Goal: Task Accomplishment & Management: Manage account settings

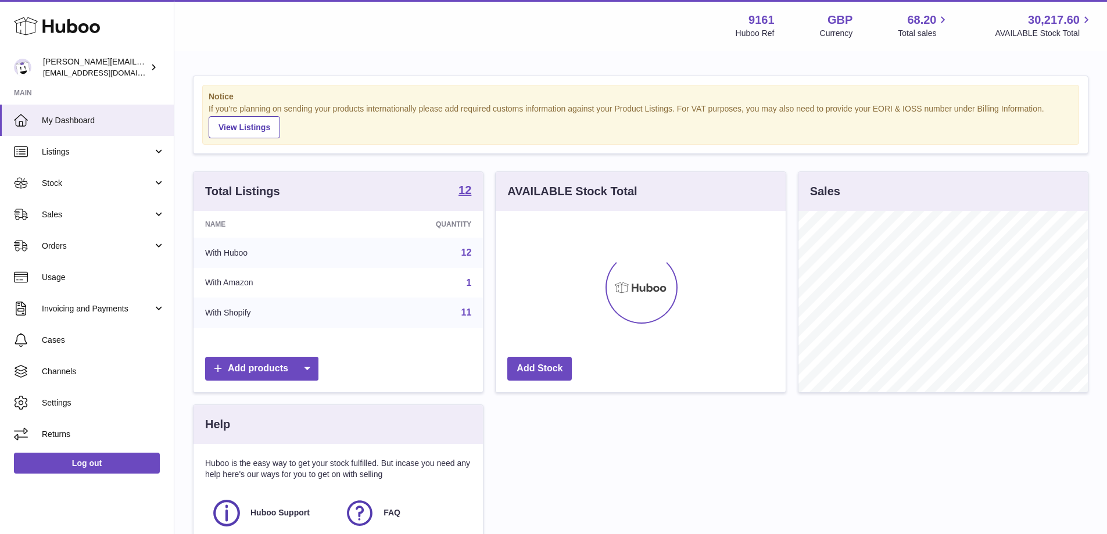
scroll to position [181, 290]
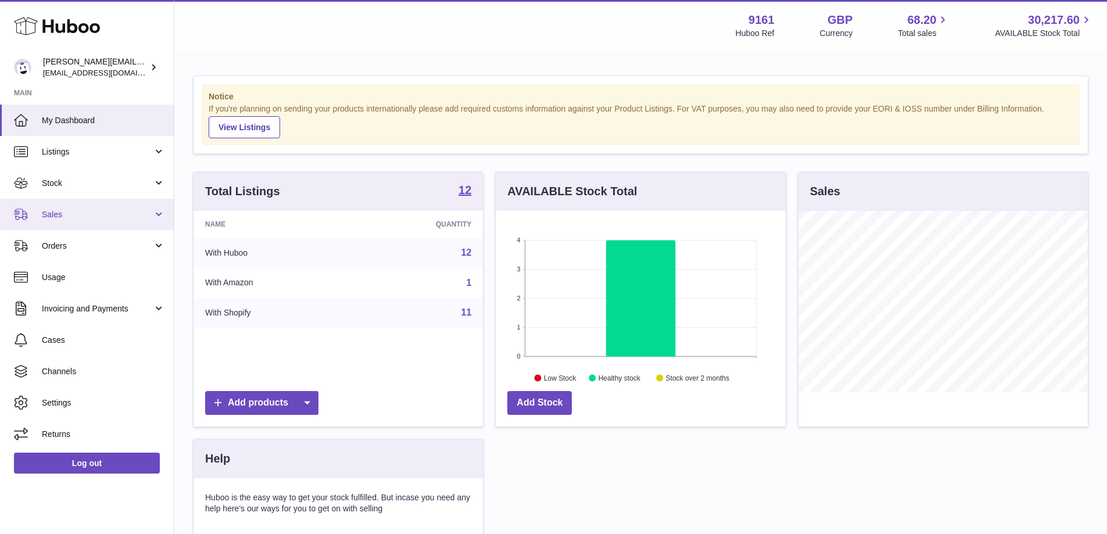
click at [74, 213] on span "Sales" at bounding box center [97, 214] width 111 height 11
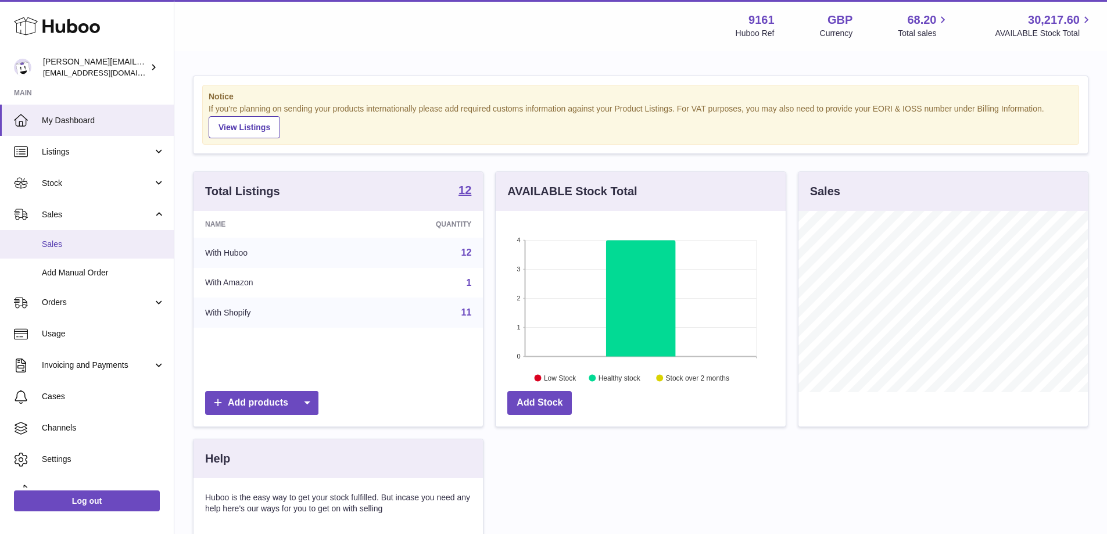
click at [79, 242] on span "Sales" at bounding box center [103, 244] width 123 height 11
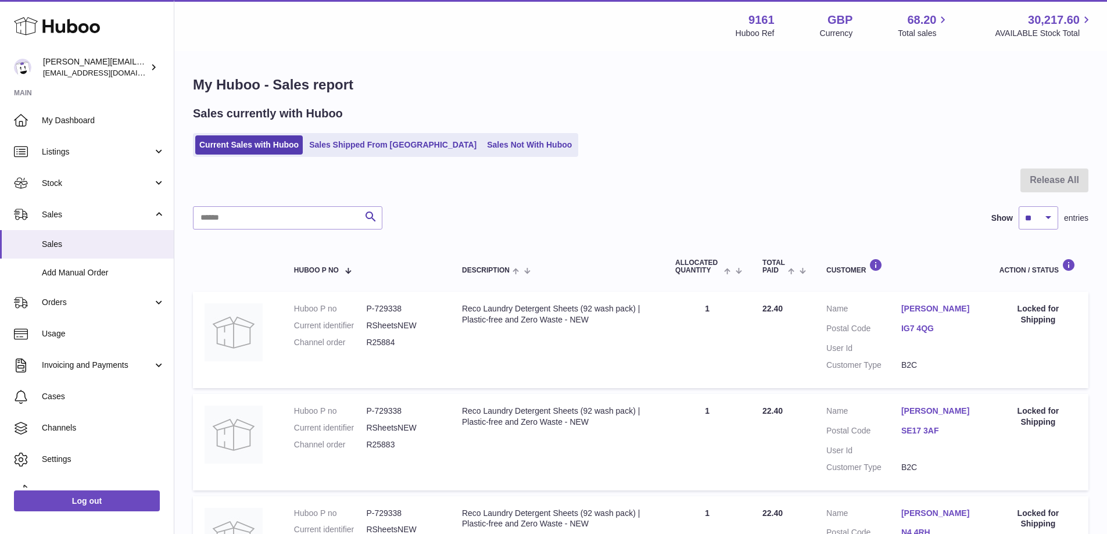
click at [480, 160] on div "My Huboo - Sales report Sales currently with Huboo Current Sales with Huboo Sal…" at bounding box center [640, 393] width 933 height 683
click at [488, 149] on link "Sales Not With Huboo" at bounding box center [529, 144] width 93 height 19
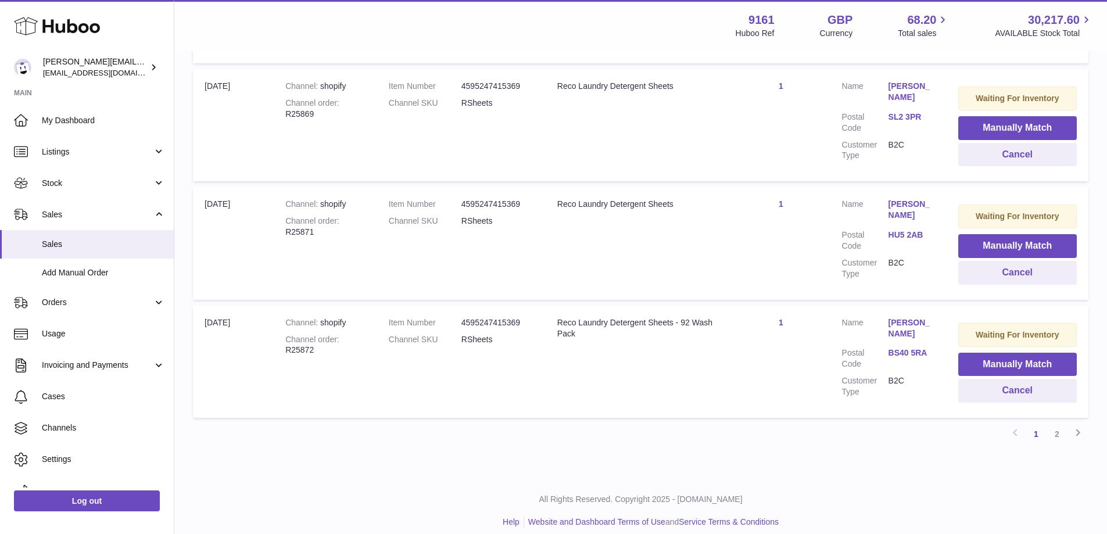
scroll to position [1114, 0]
click at [1056, 428] on link "2" at bounding box center [1057, 433] width 21 height 21
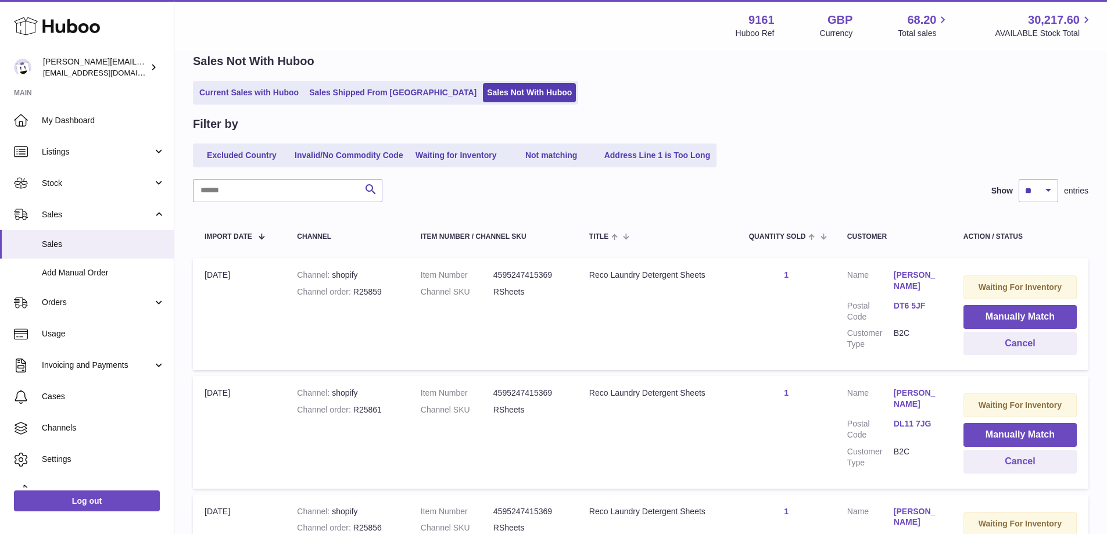
scroll to position [488, 0]
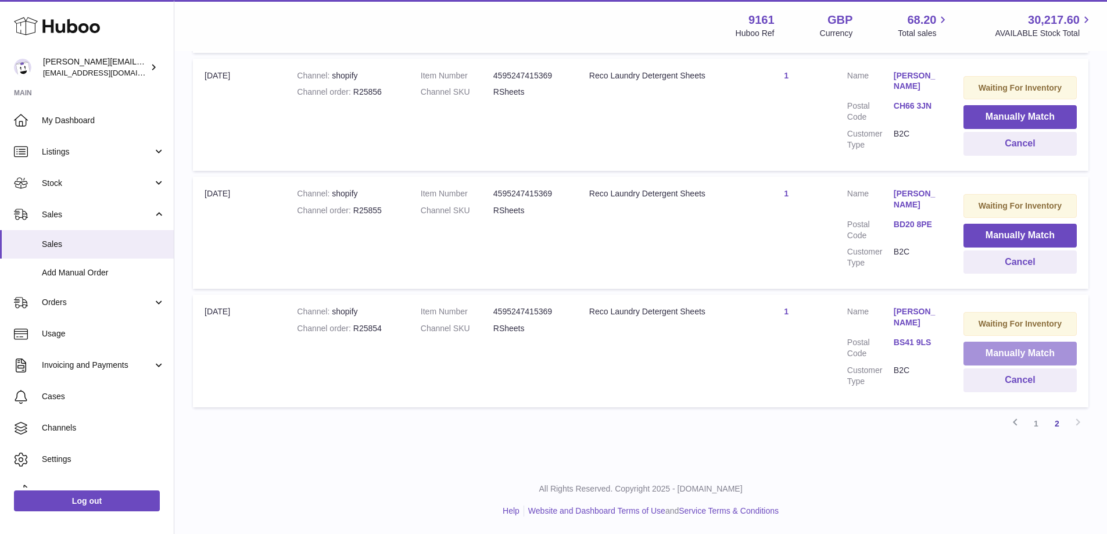
click at [1011, 357] on button "Manually Match" at bounding box center [1020, 354] width 113 height 24
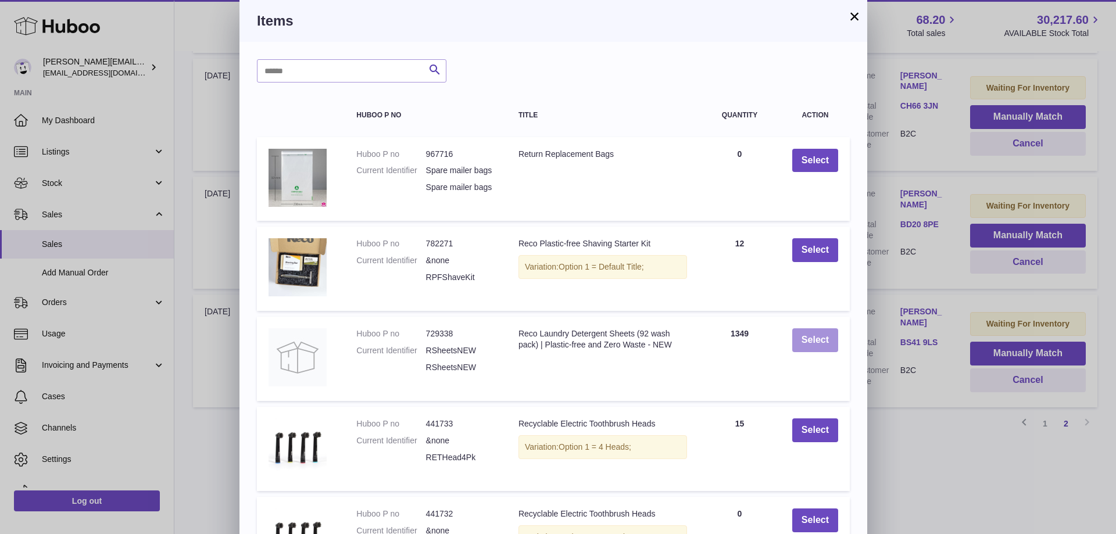
click at [813, 352] on button "Select" at bounding box center [815, 340] width 46 height 24
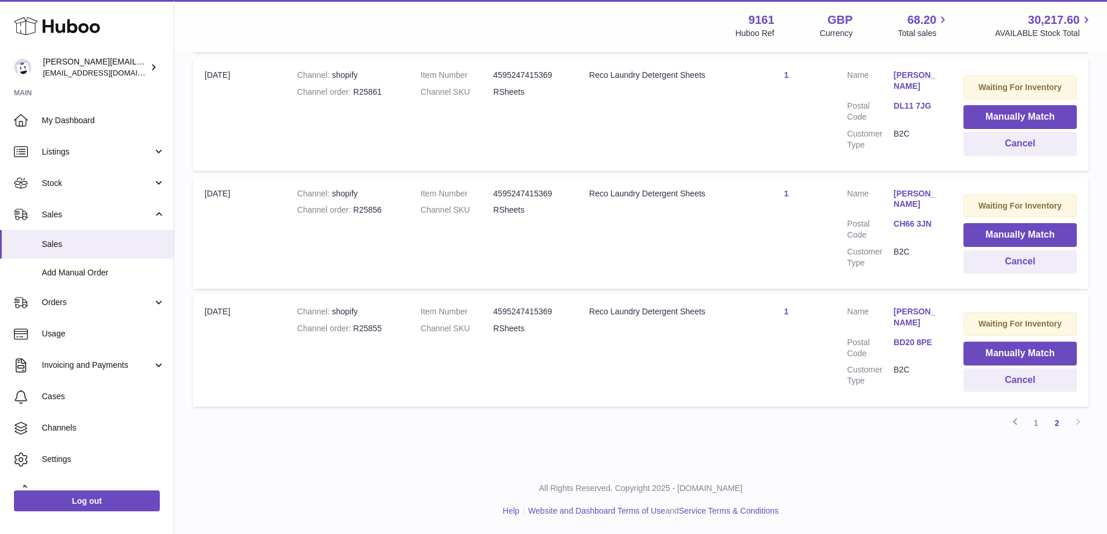
scroll to position [370, 0]
click at [995, 353] on button "Manually Match" at bounding box center [1020, 354] width 113 height 24
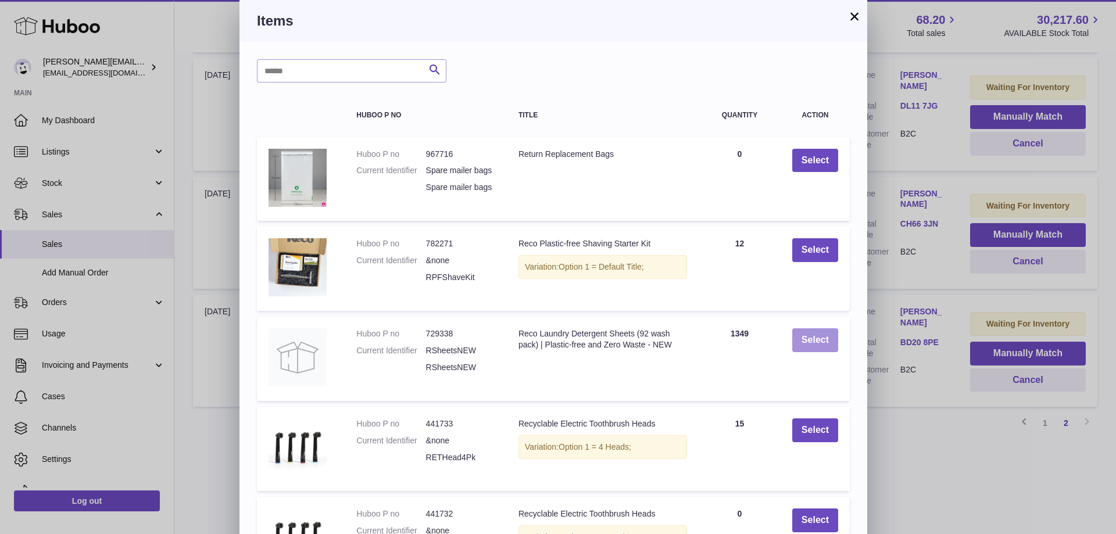
click at [828, 352] on button "Select" at bounding box center [815, 340] width 46 height 24
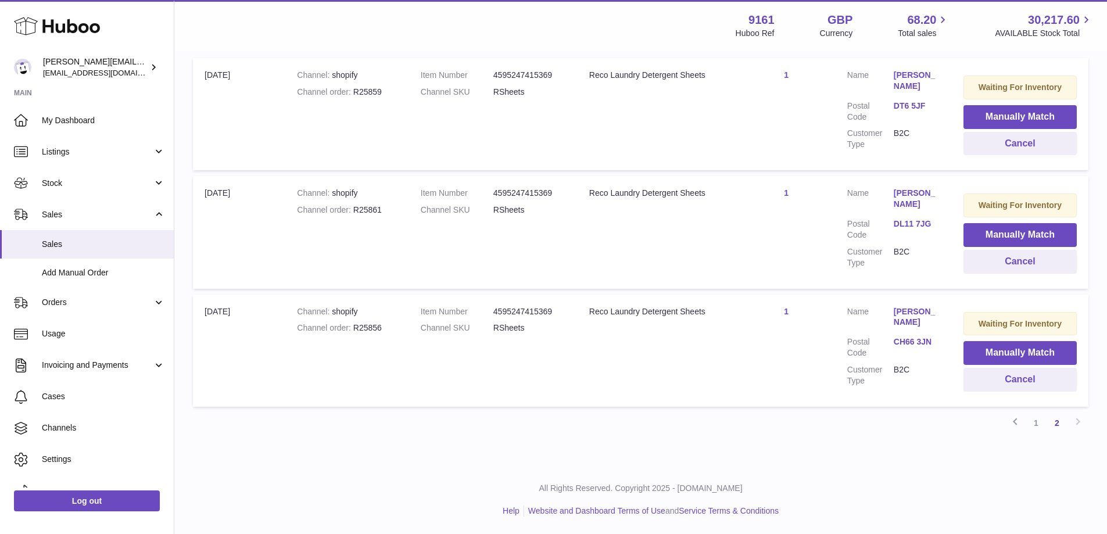
scroll to position [252, 0]
click at [981, 346] on button "Manually Match" at bounding box center [1020, 353] width 113 height 24
click at [931, 376] on div at bounding box center [553, 267] width 1107 height 534
click at [957, 356] on td "Waiting For Inventory Manually Match Cancel" at bounding box center [1020, 351] width 137 height 112
click at [971, 349] on button "Manually Match" at bounding box center [1020, 353] width 113 height 24
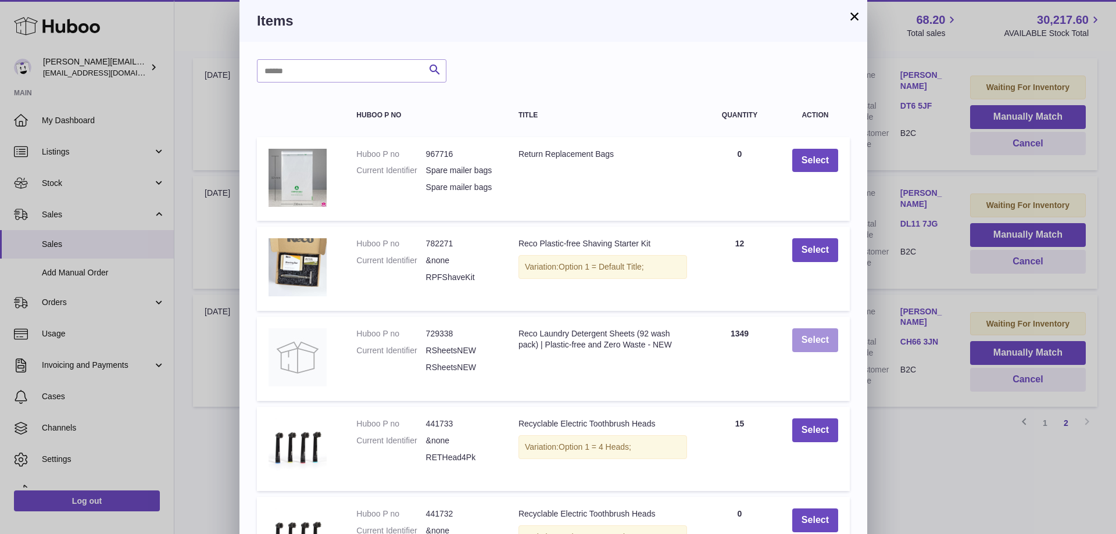
click at [824, 352] on button "Select" at bounding box center [815, 340] width 46 height 24
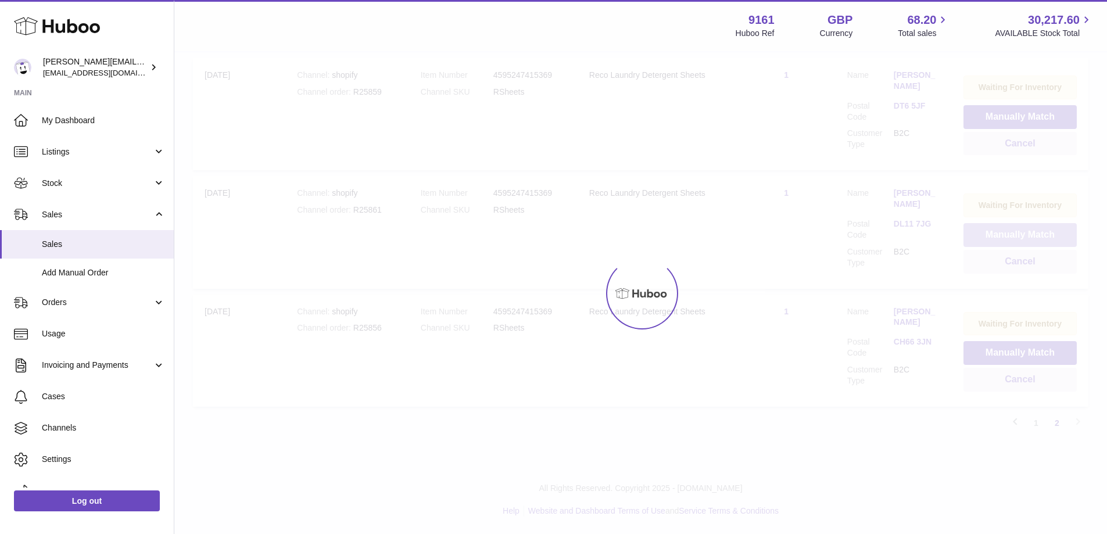
scroll to position [134, 0]
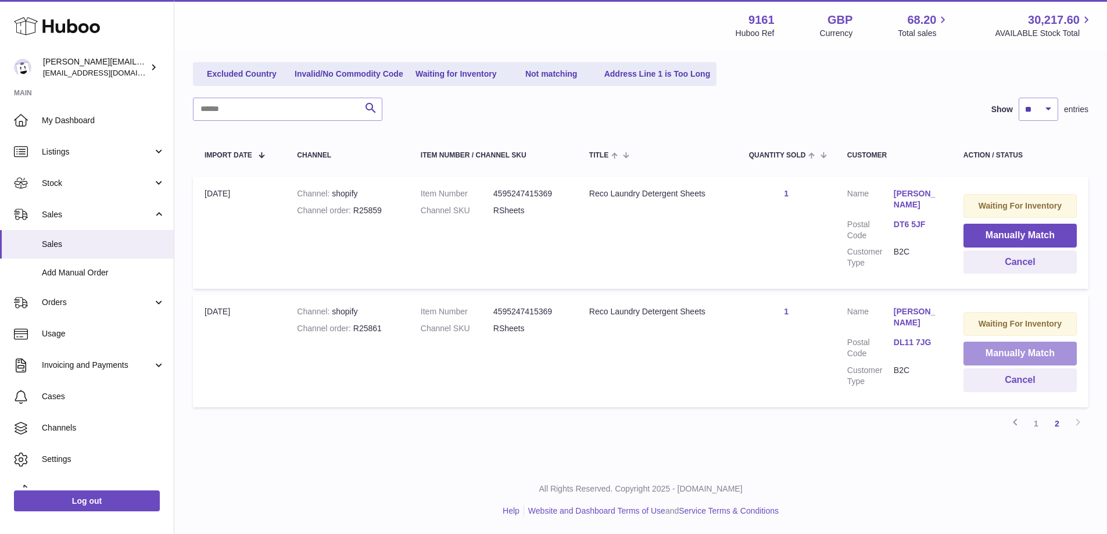
click at [973, 353] on button "Manually Match" at bounding box center [1020, 354] width 113 height 24
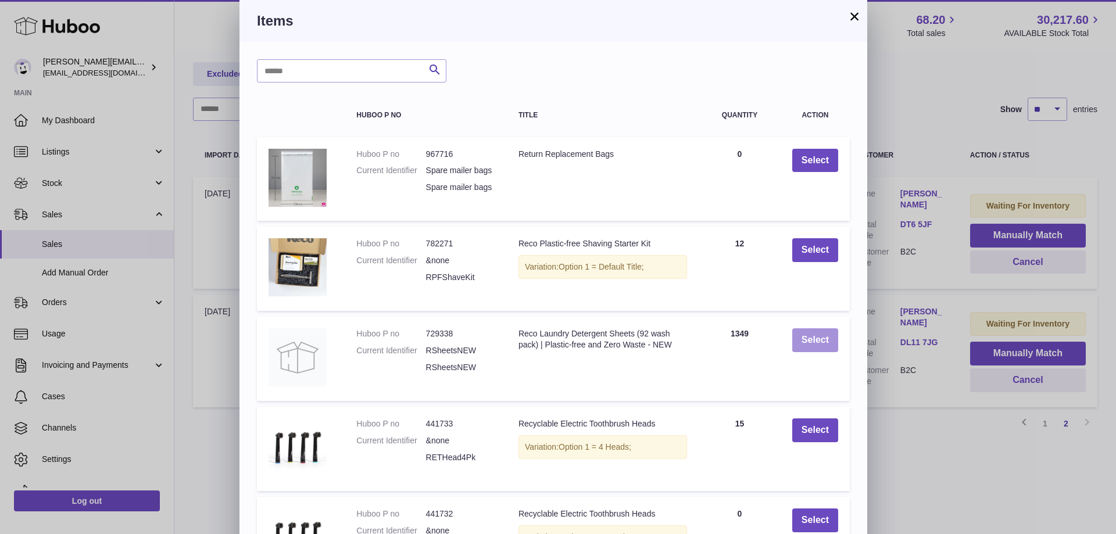
click at [824, 352] on button "Select" at bounding box center [815, 340] width 46 height 24
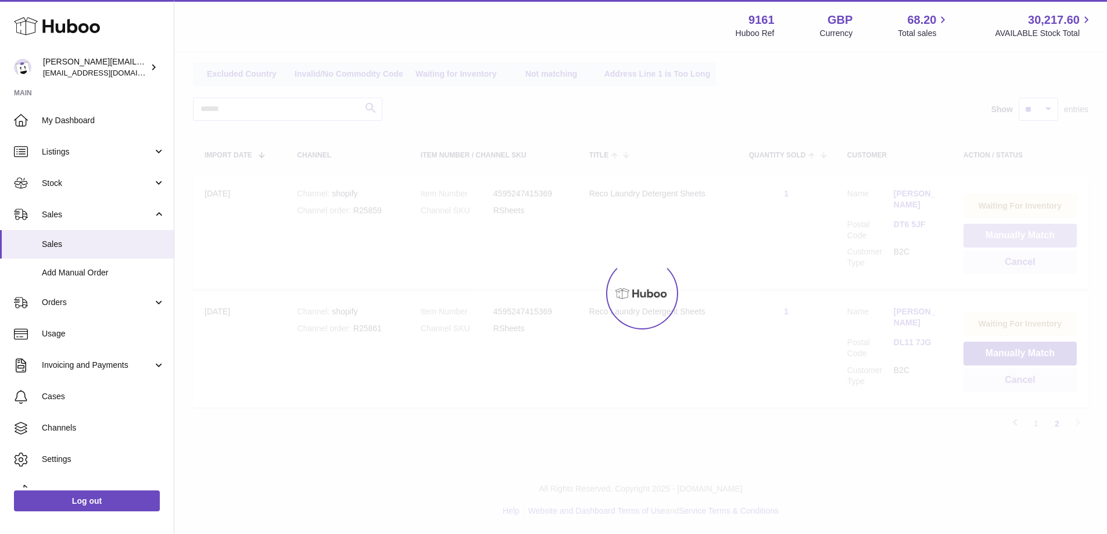
scroll to position [16, 0]
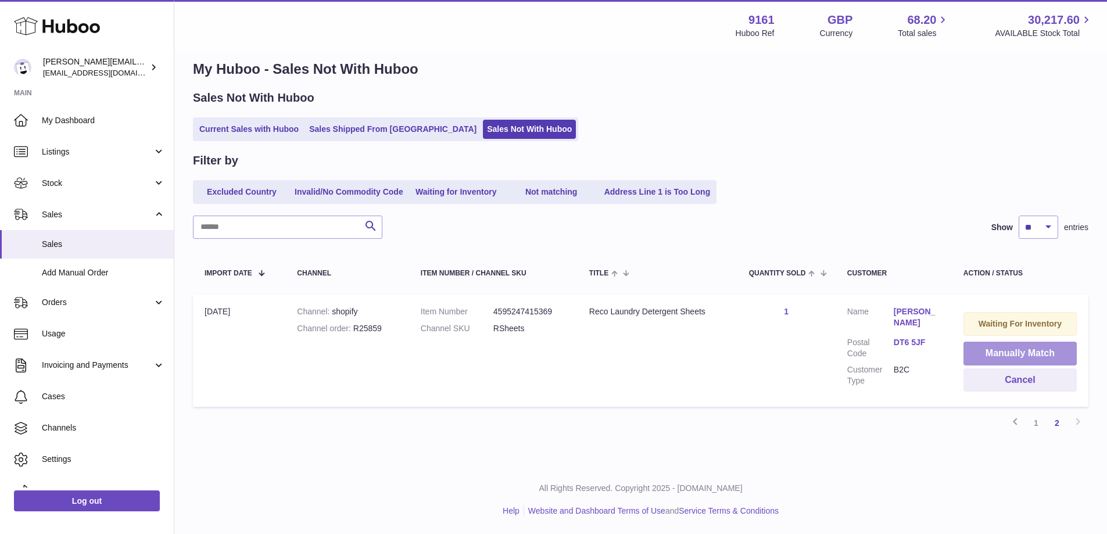
click at [973, 349] on button "Manually Match" at bounding box center [1020, 354] width 113 height 24
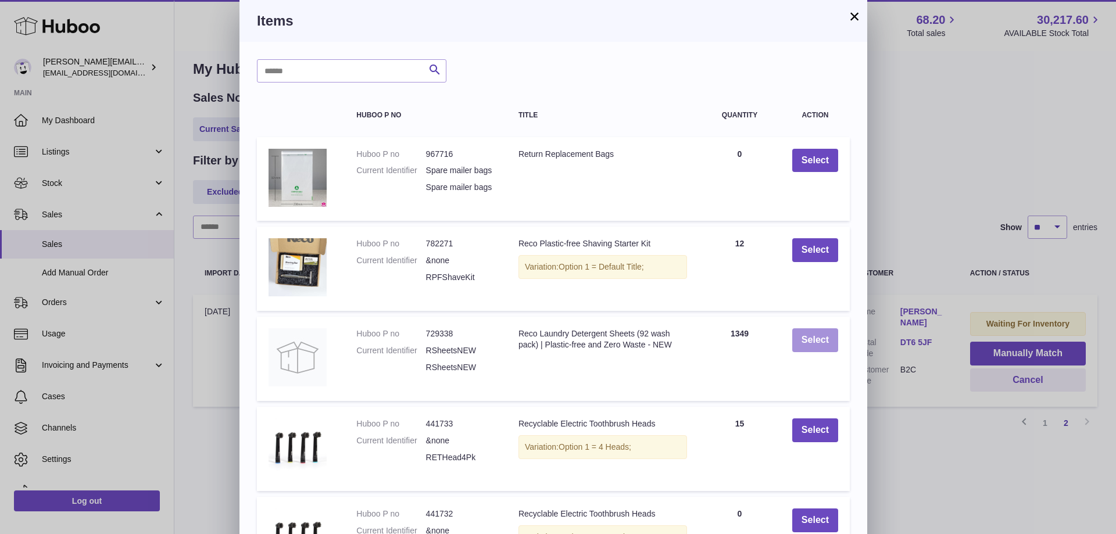
click at [808, 346] on button "Select" at bounding box center [815, 340] width 46 height 24
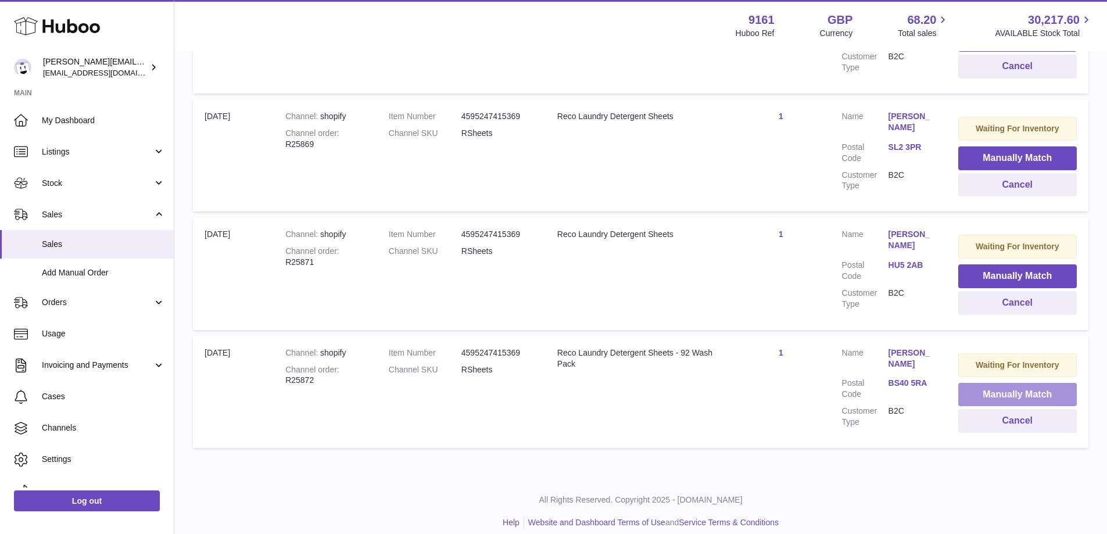
scroll to position [1085, 0]
click at [994, 385] on button "Manually Match" at bounding box center [1018, 394] width 119 height 24
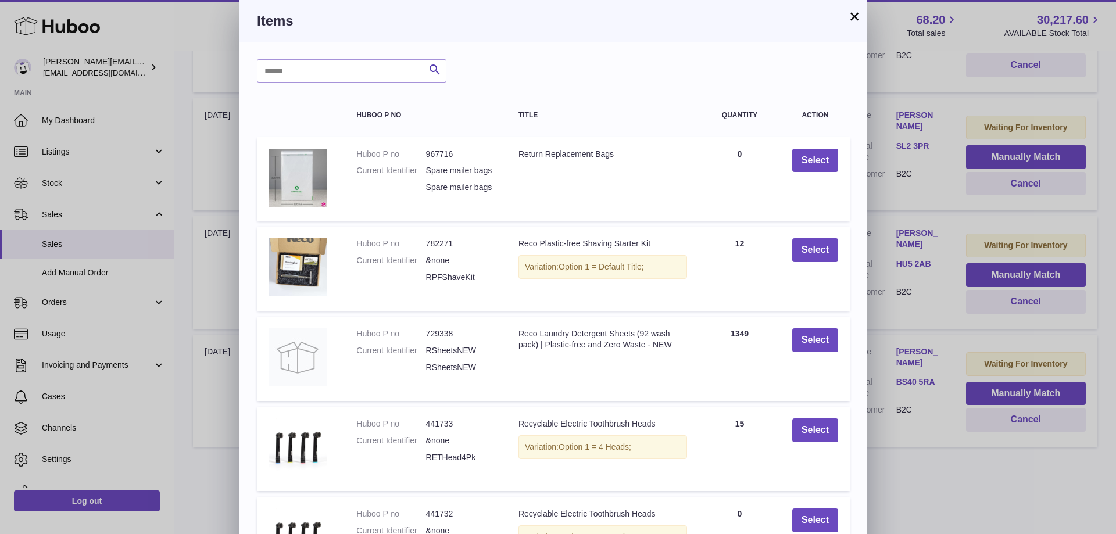
click at [826, 371] on td "Select" at bounding box center [815, 359] width 69 height 84
click at [825, 352] on button "Select" at bounding box center [815, 340] width 46 height 24
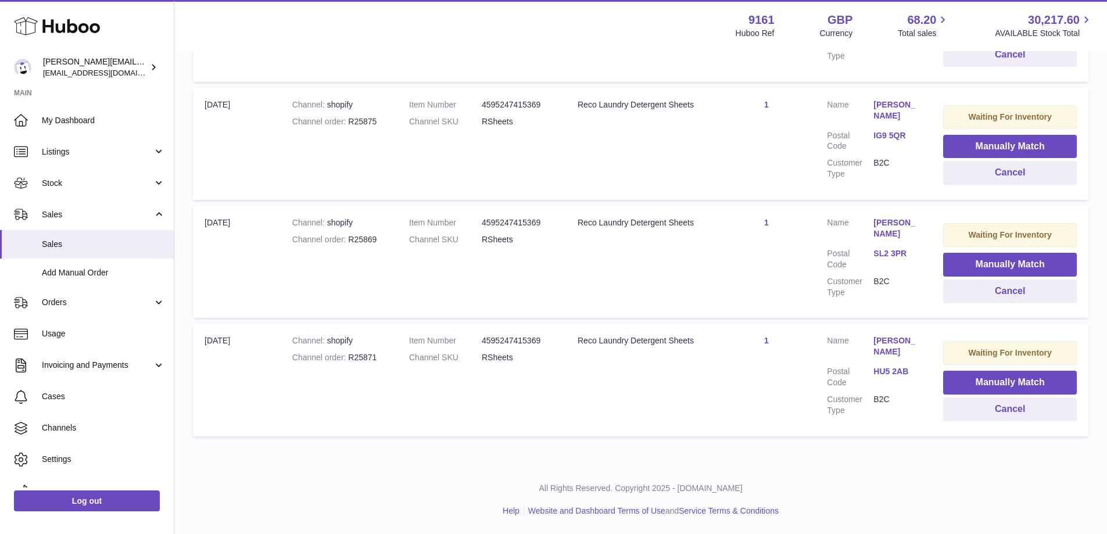
scroll to position [956, 0]
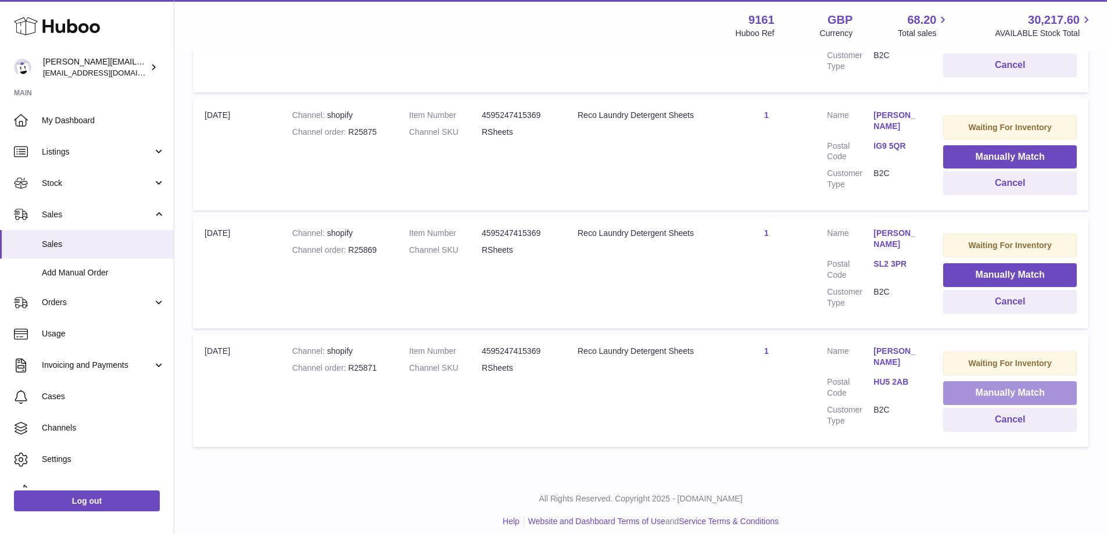
click at [952, 381] on button "Manually Match" at bounding box center [1011, 393] width 134 height 24
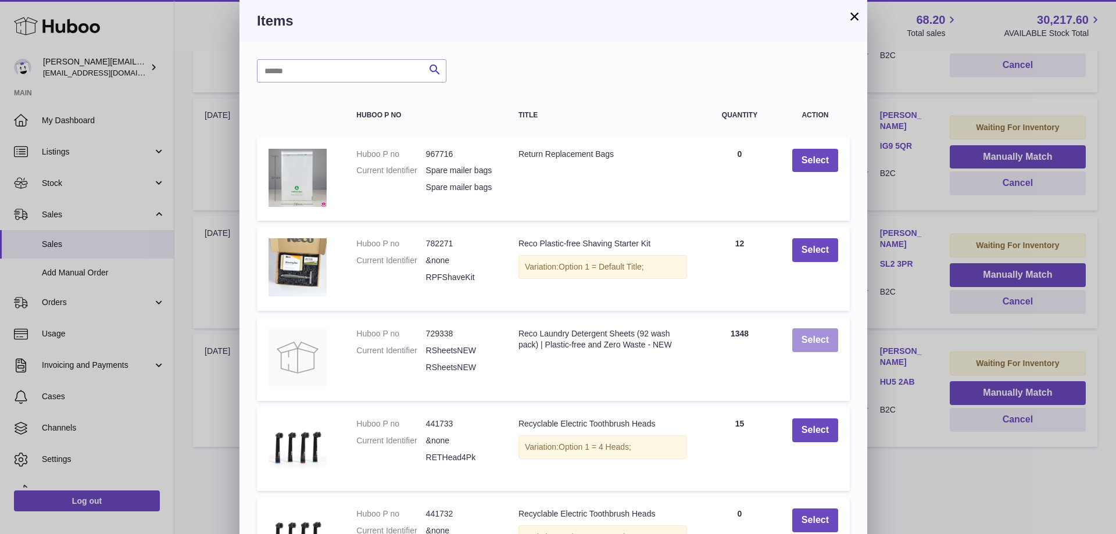
click at [828, 352] on button "Select" at bounding box center [815, 340] width 46 height 24
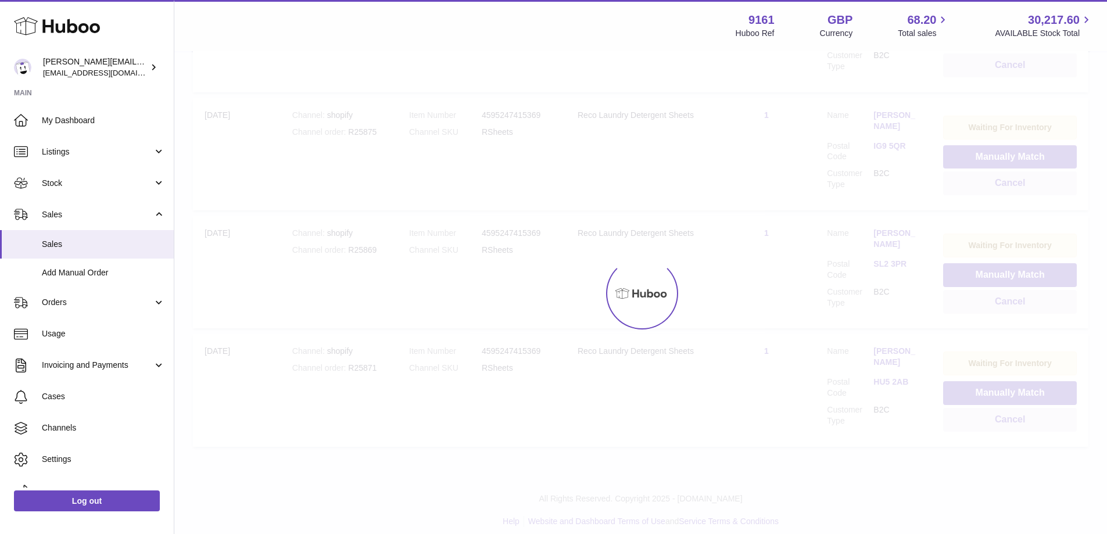
scroll to position [841, 0]
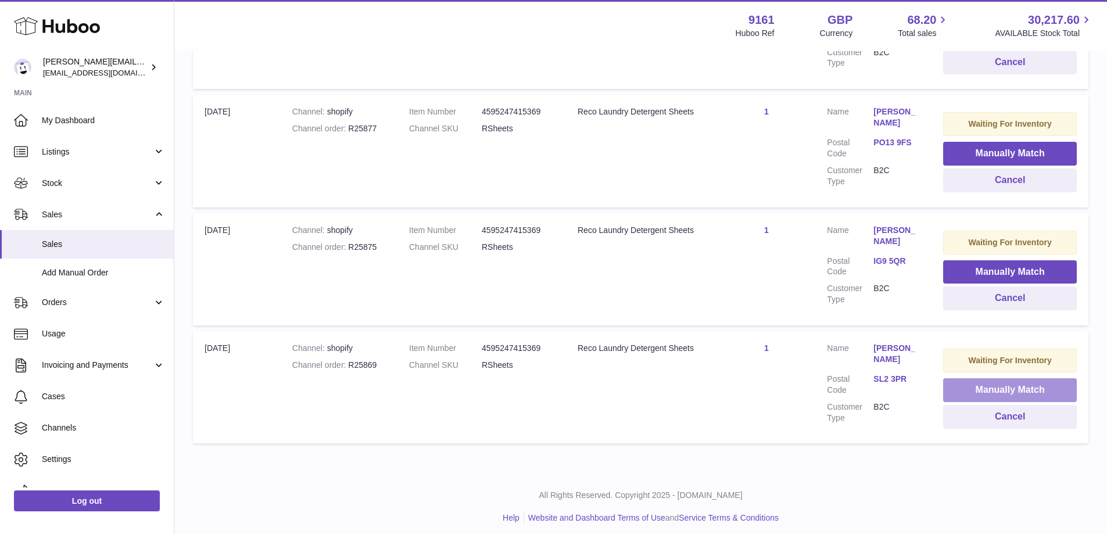
click at [955, 380] on button "Manually Match" at bounding box center [1011, 390] width 134 height 24
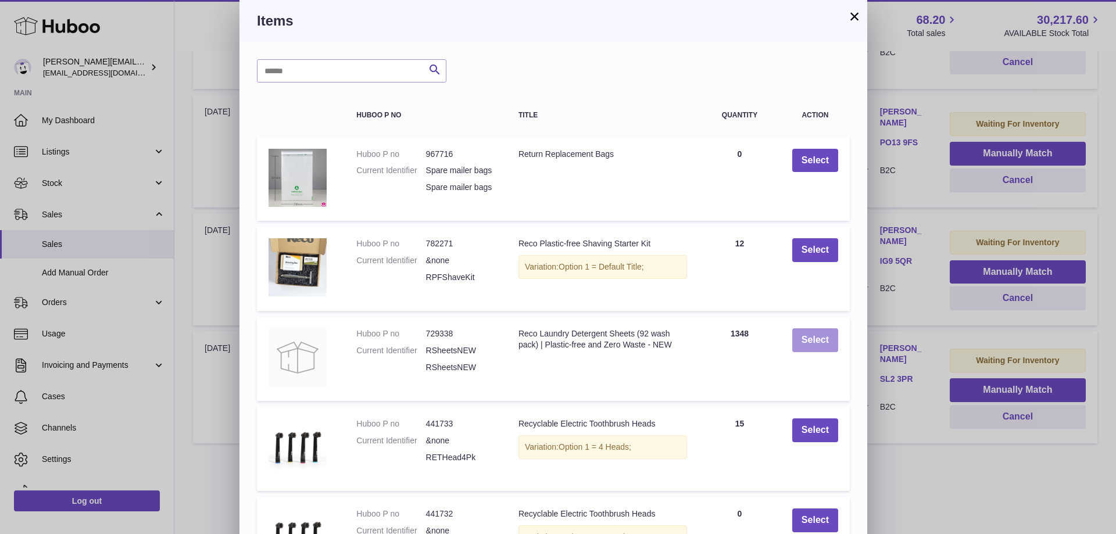
click at [825, 348] on button "Select" at bounding box center [815, 340] width 46 height 24
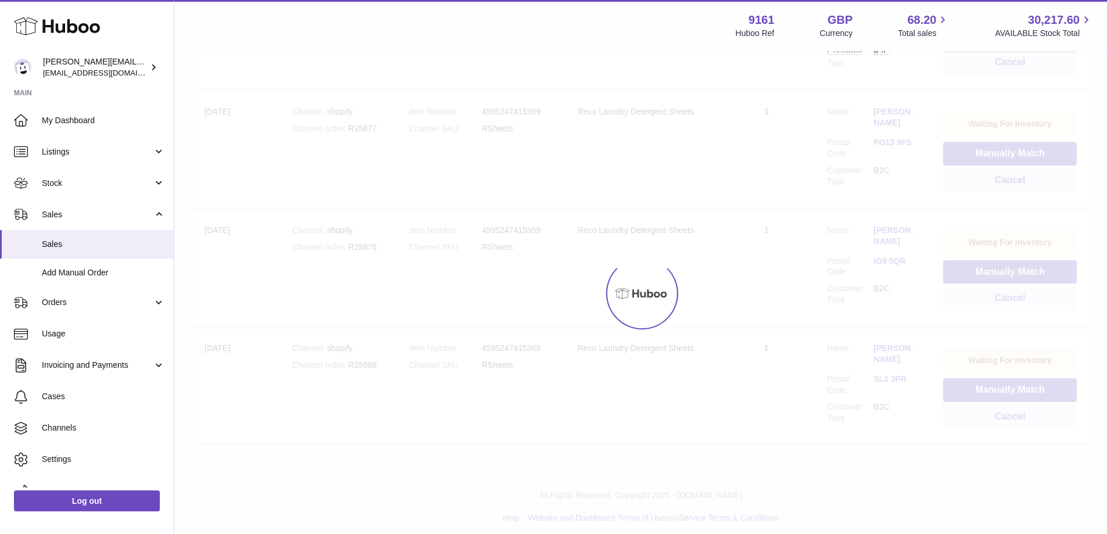
scroll to position [723, 0]
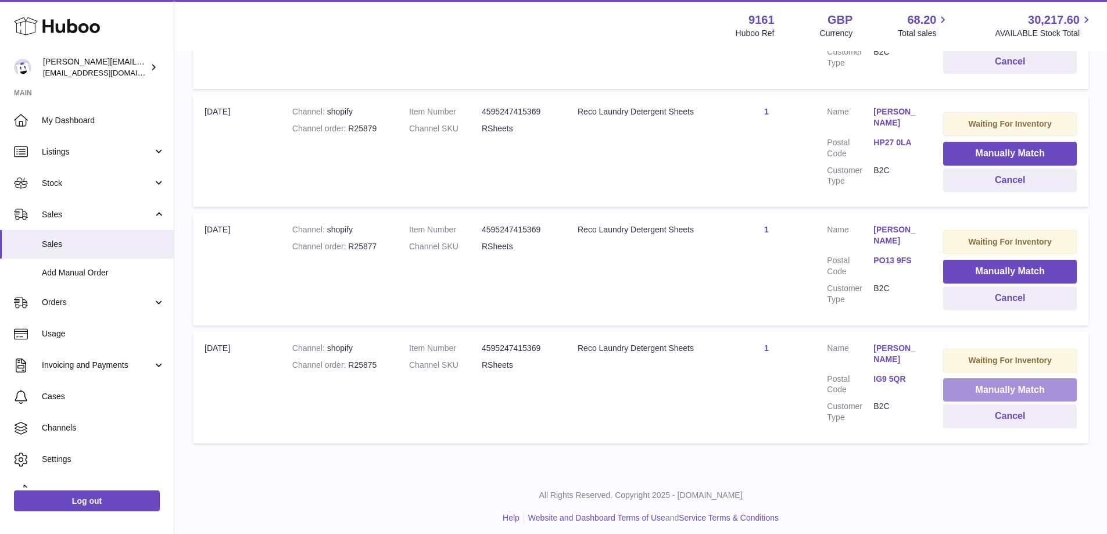
click at [964, 378] on button "Manually Match" at bounding box center [1011, 390] width 134 height 24
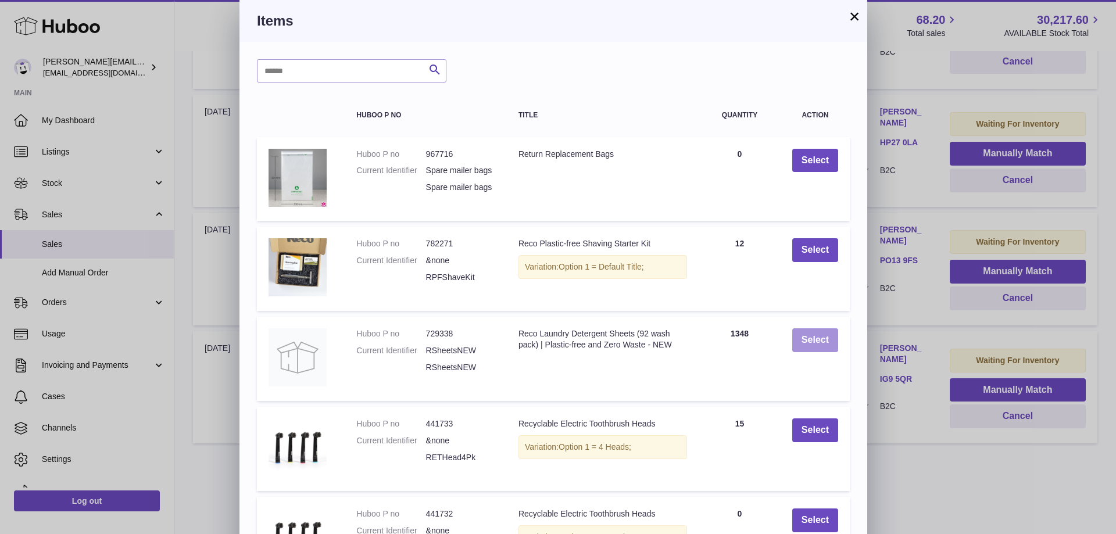
click at [829, 352] on button "Select" at bounding box center [815, 340] width 46 height 24
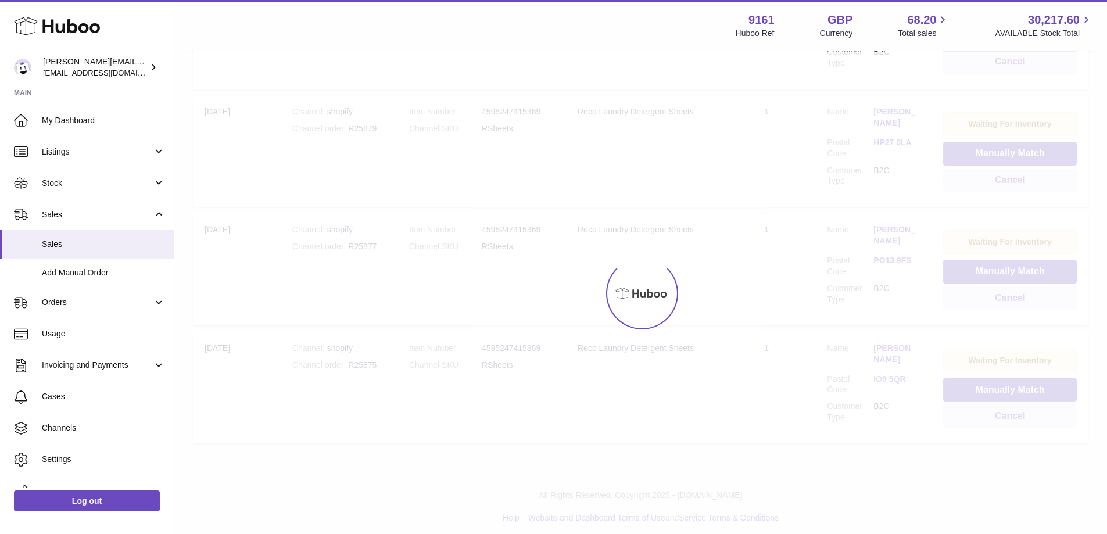
scroll to position [605, 0]
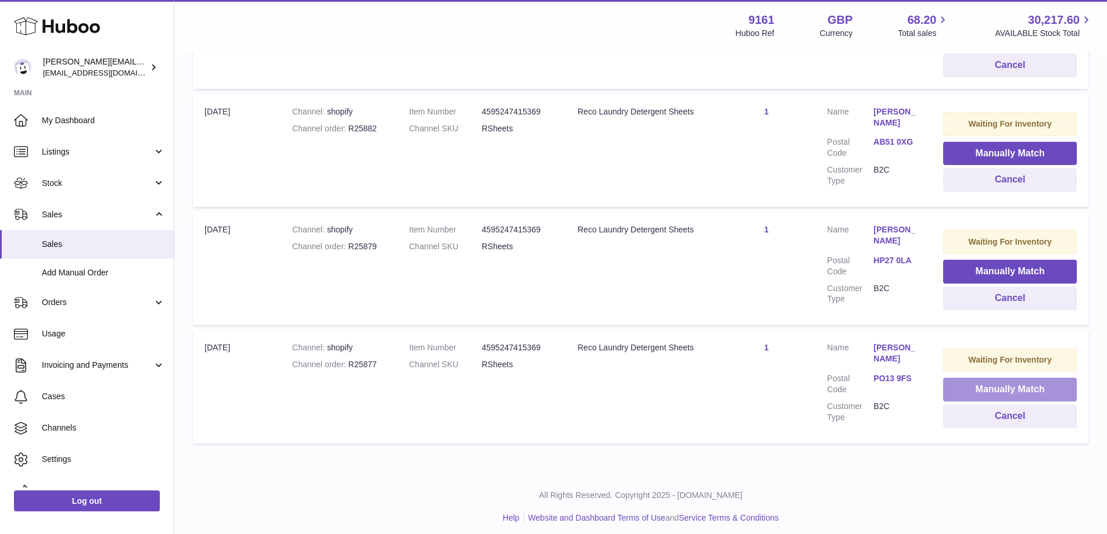
click at [962, 378] on button "Manually Match" at bounding box center [1011, 390] width 134 height 24
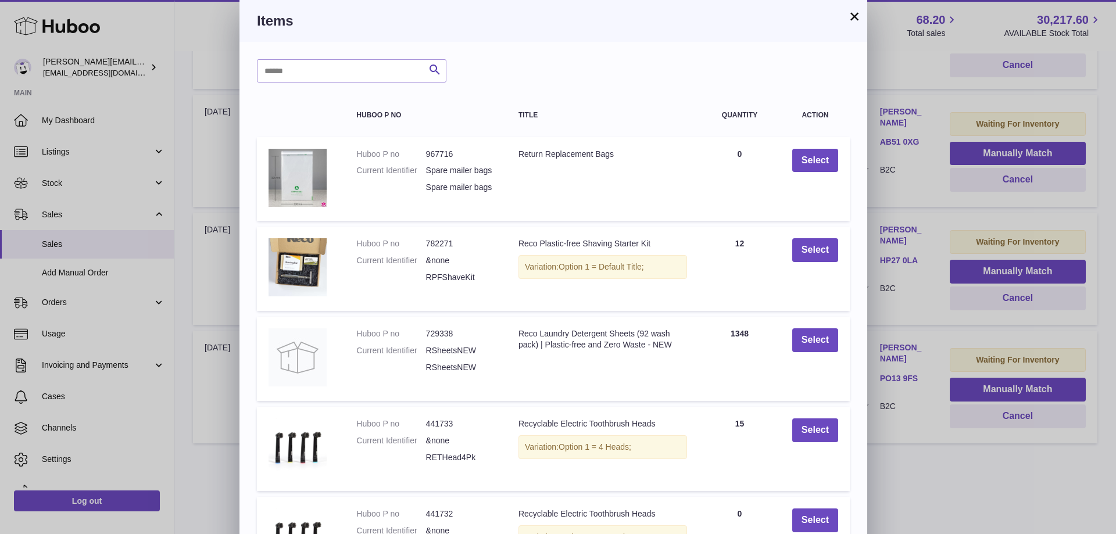
click at [849, 348] on td "Select" at bounding box center [815, 359] width 69 height 84
click at [834, 351] on button "Select" at bounding box center [815, 340] width 46 height 24
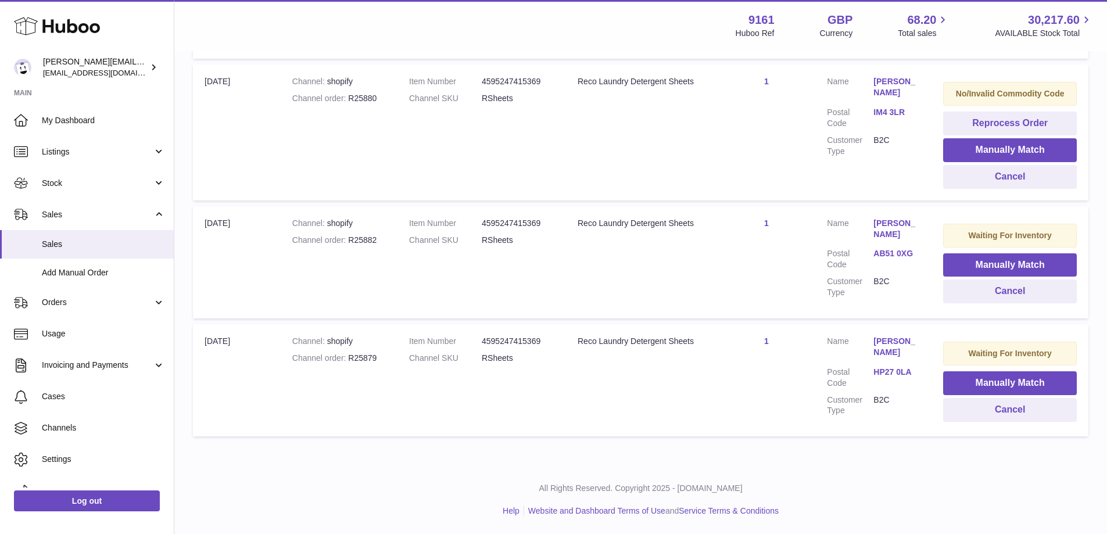
scroll to position [486, 0]
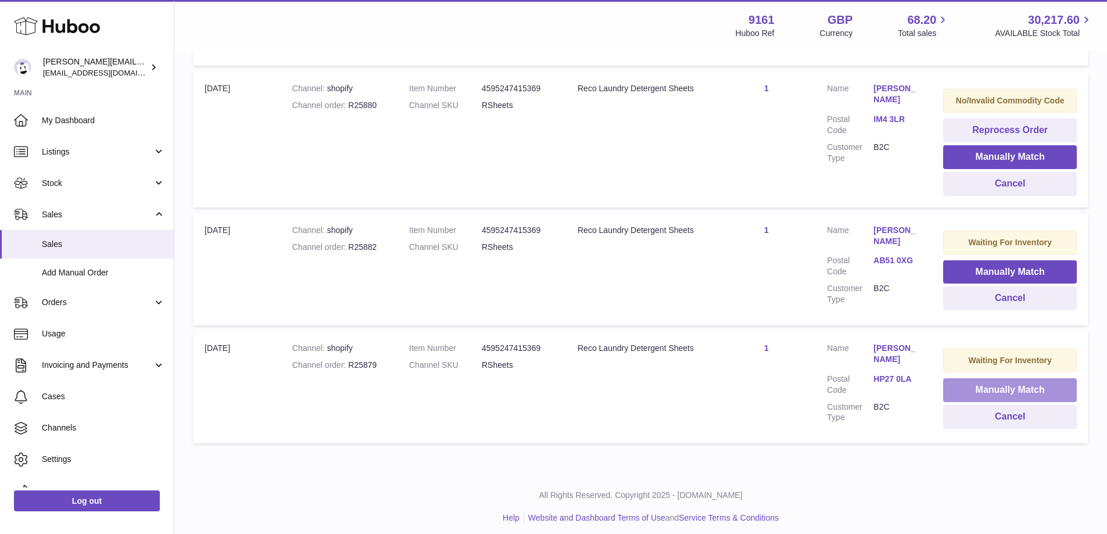
click at [948, 378] on button "Manually Match" at bounding box center [1011, 390] width 134 height 24
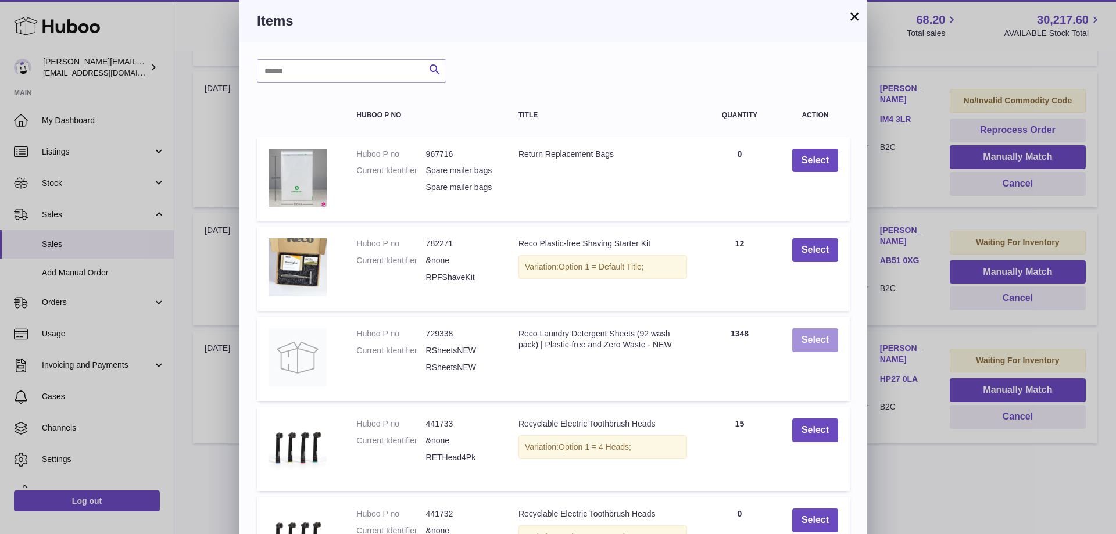
drag, startPoint x: 814, startPoint y: 342, endPoint x: 814, endPoint y: 350, distance: 8.1
click at [814, 342] on button "Select" at bounding box center [815, 340] width 46 height 24
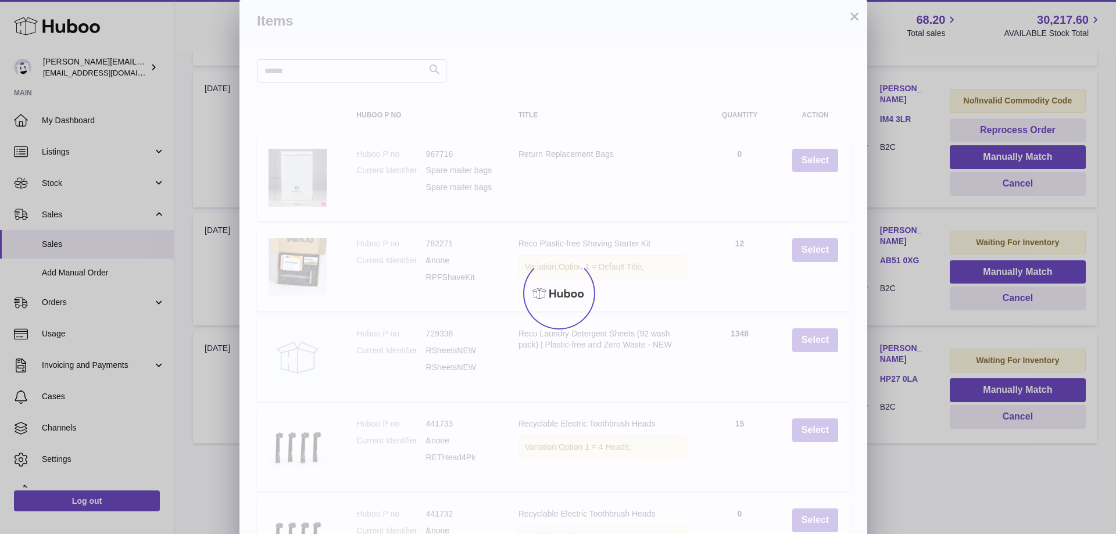
click at [814, 351] on div at bounding box center [558, 293] width 1116 height 482
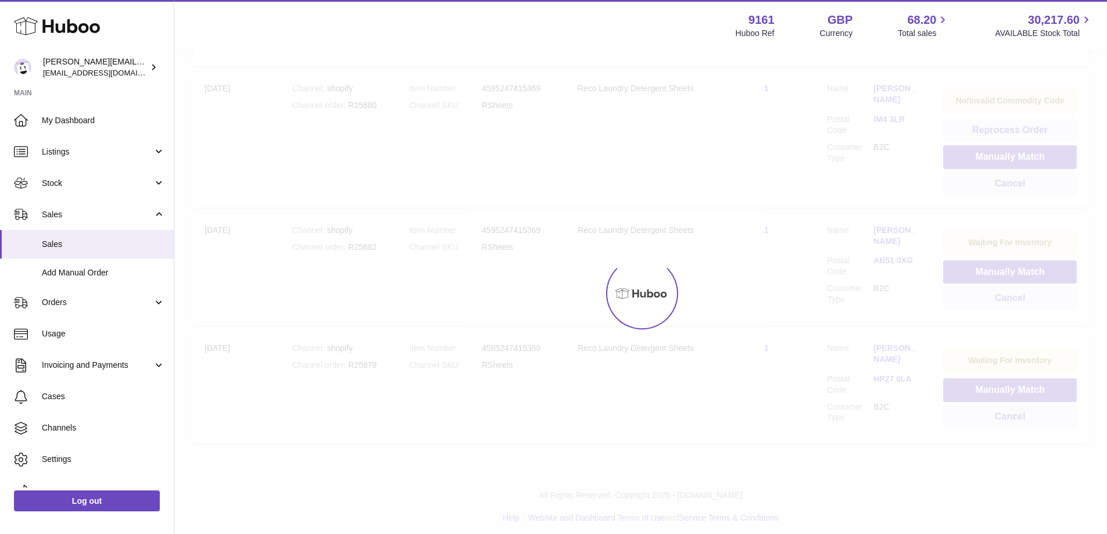
scroll to position [368, 0]
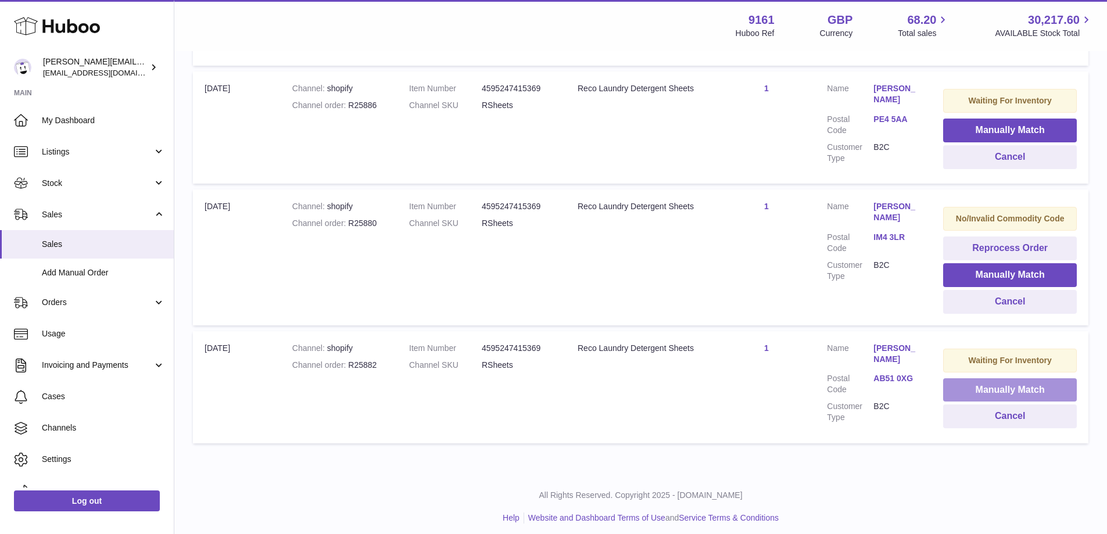
click at [957, 378] on button "Manually Match" at bounding box center [1011, 390] width 134 height 24
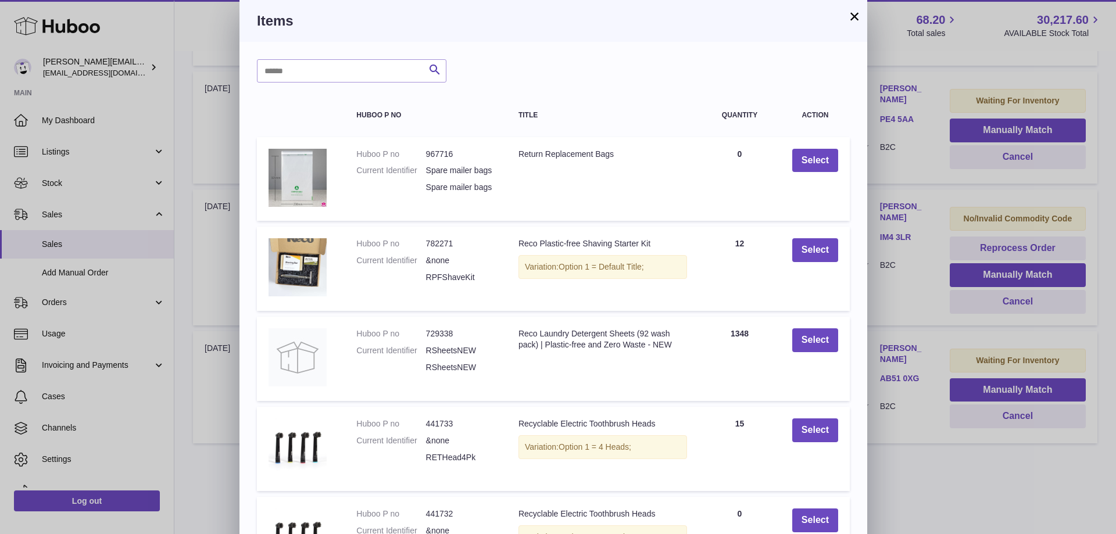
click at [839, 350] on td "Select" at bounding box center [815, 359] width 69 height 84
click at [820, 352] on button "Select" at bounding box center [815, 340] width 46 height 24
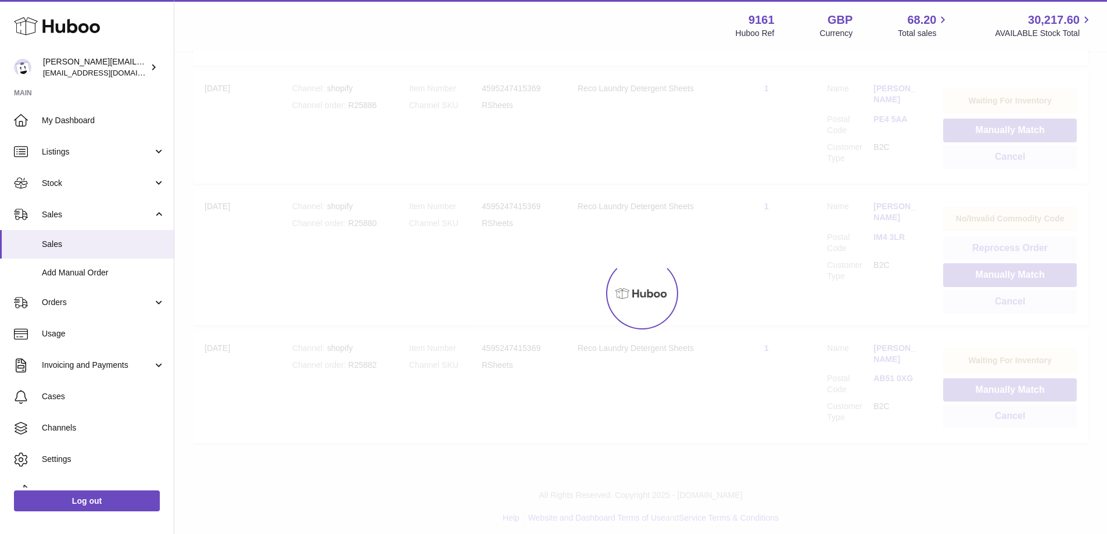
scroll to position [253, 0]
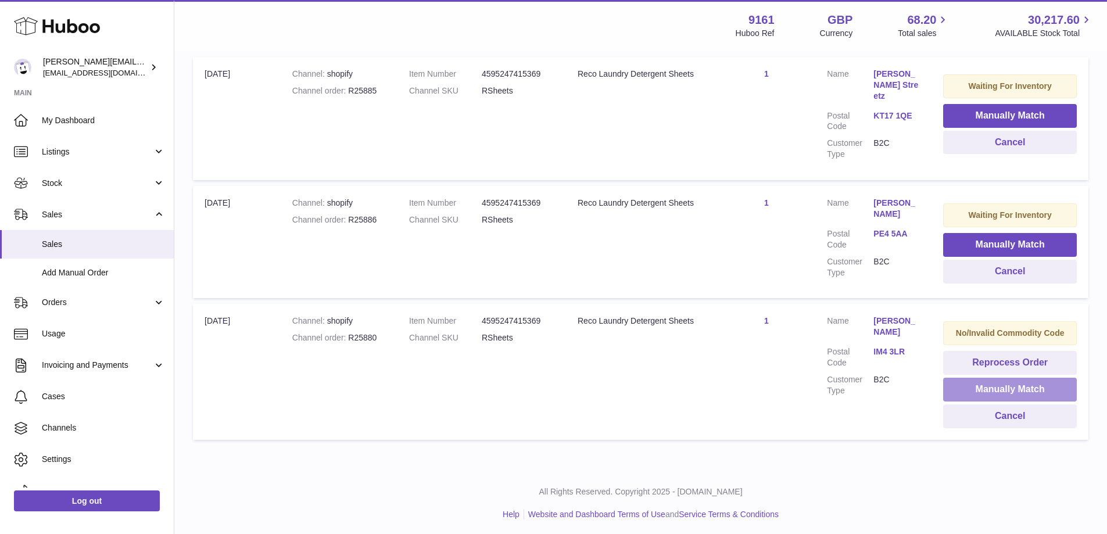
click at [970, 383] on button "Manually Match" at bounding box center [1011, 390] width 134 height 24
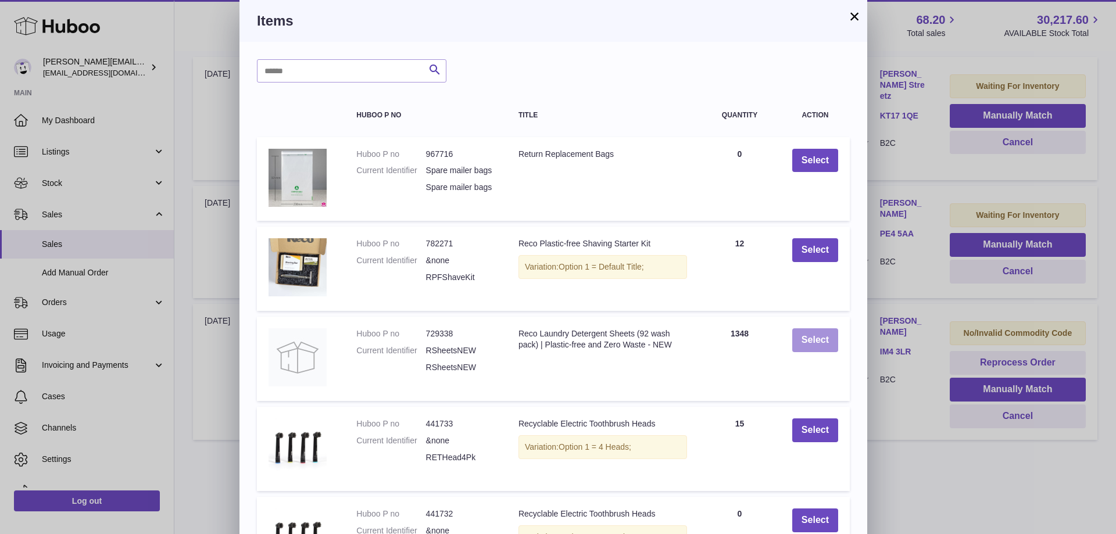
click at [832, 352] on button "Select" at bounding box center [815, 340] width 46 height 24
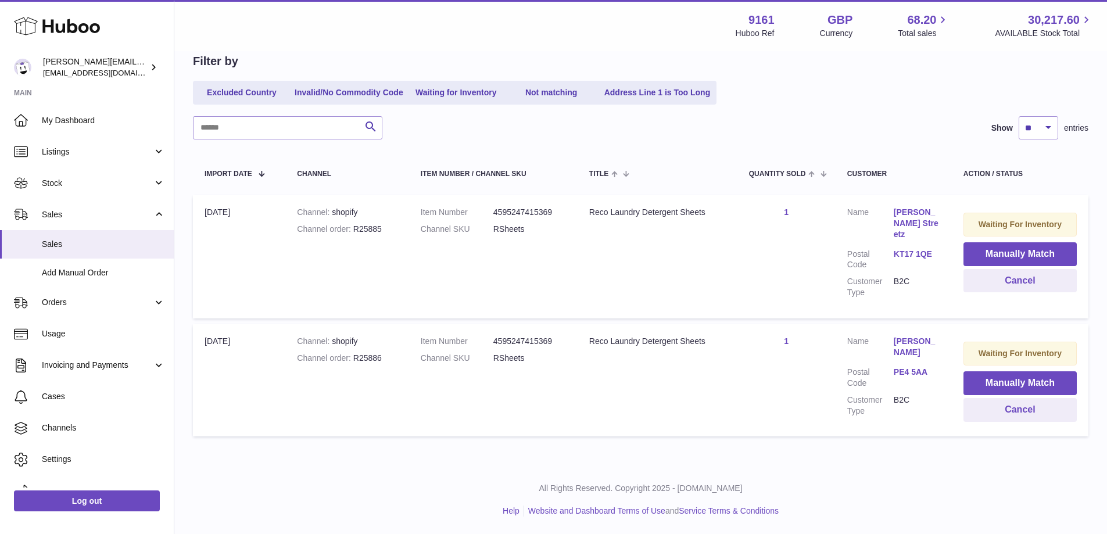
scroll to position [112, 0]
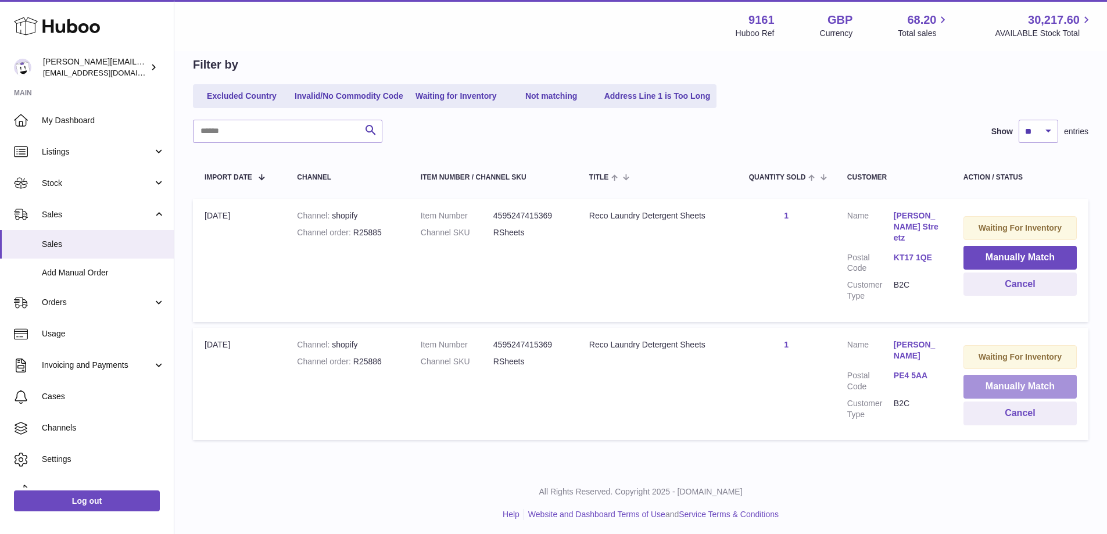
click at [981, 383] on button "Manually Match" at bounding box center [1020, 387] width 113 height 24
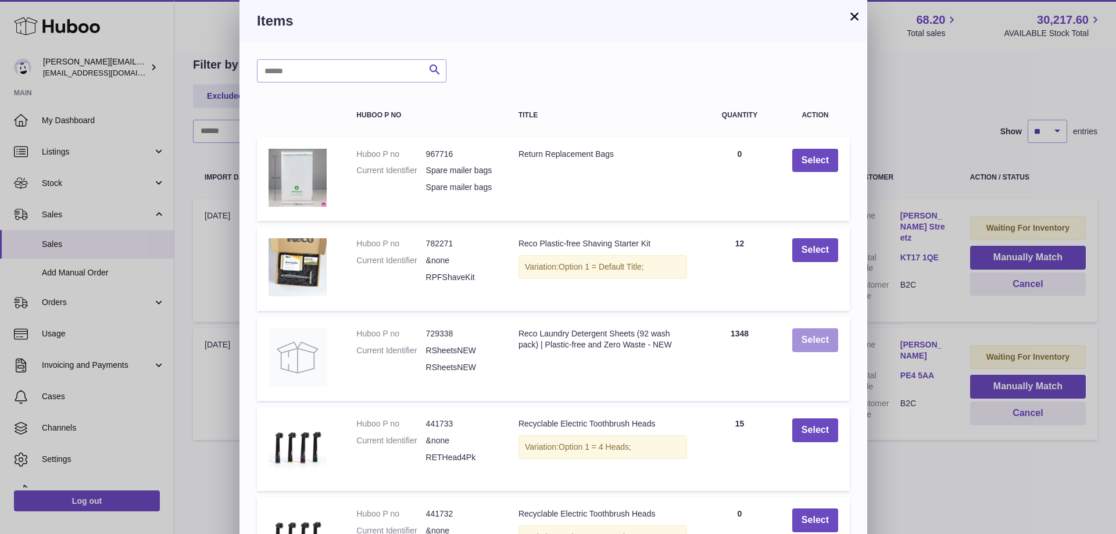
click at [831, 352] on button "Select" at bounding box center [815, 340] width 46 height 24
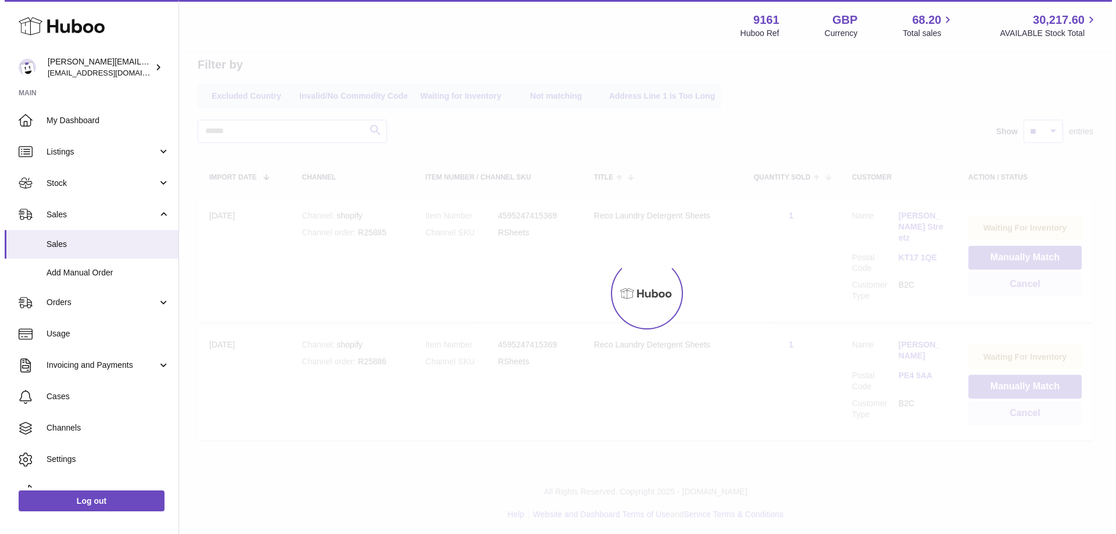
scroll to position [0, 0]
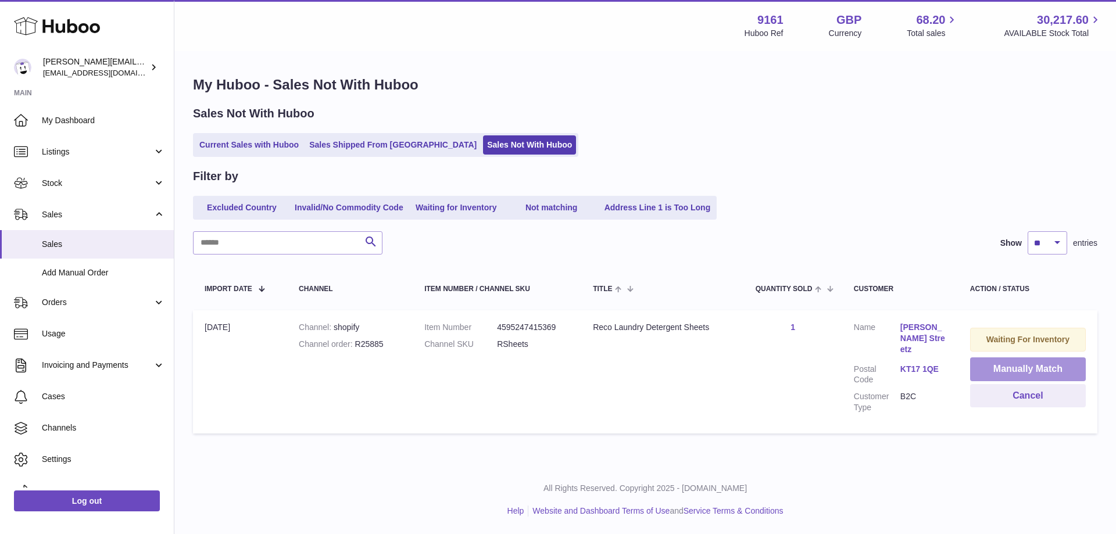
click at [980, 370] on button "Manually Match" at bounding box center [1028, 370] width 116 height 24
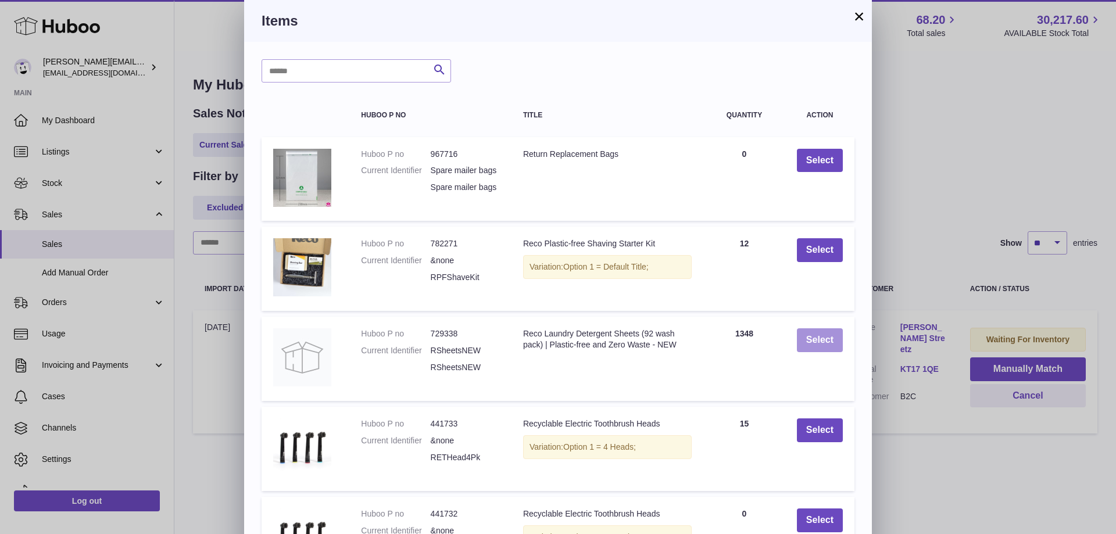
click at [838, 352] on button "Select" at bounding box center [820, 340] width 46 height 24
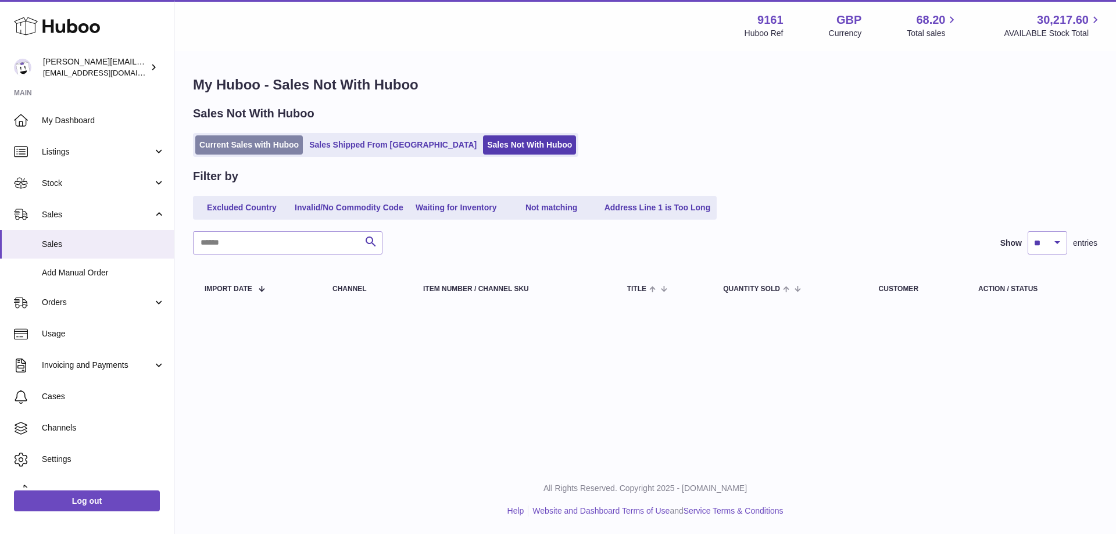
click at [252, 145] on link "Current Sales with Huboo" at bounding box center [249, 144] width 108 height 19
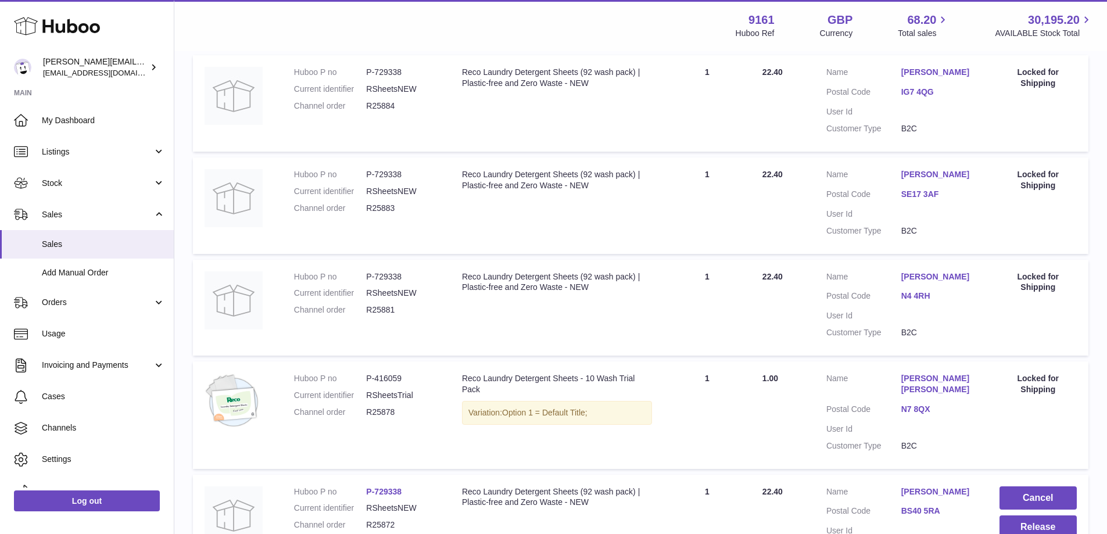
scroll to position [33, 0]
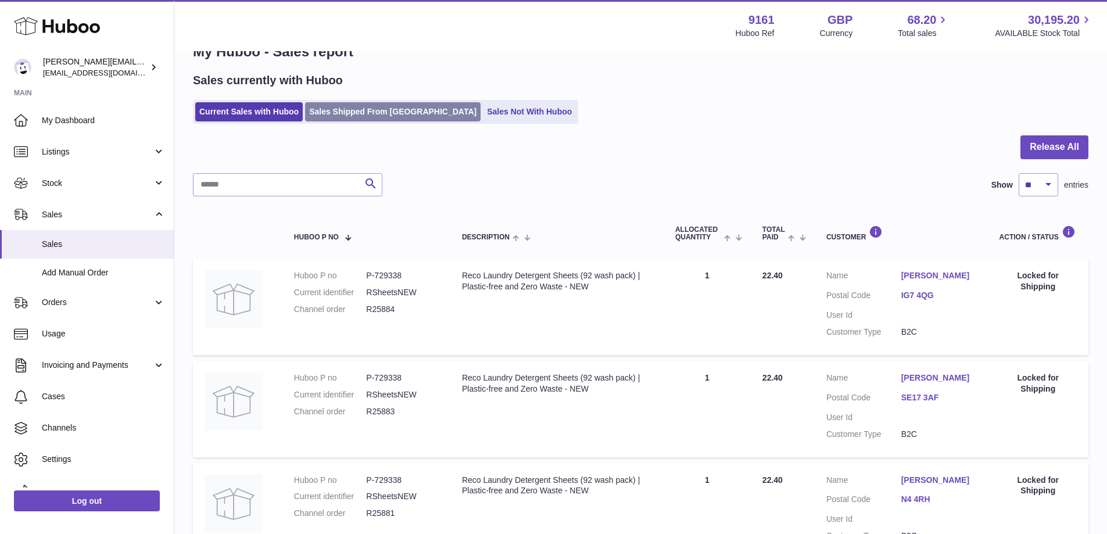
click at [379, 112] on link "Sales Shipped From [GEOGRAPHIC_DATA]" at bounding box center [393, 111] width 176 height 19
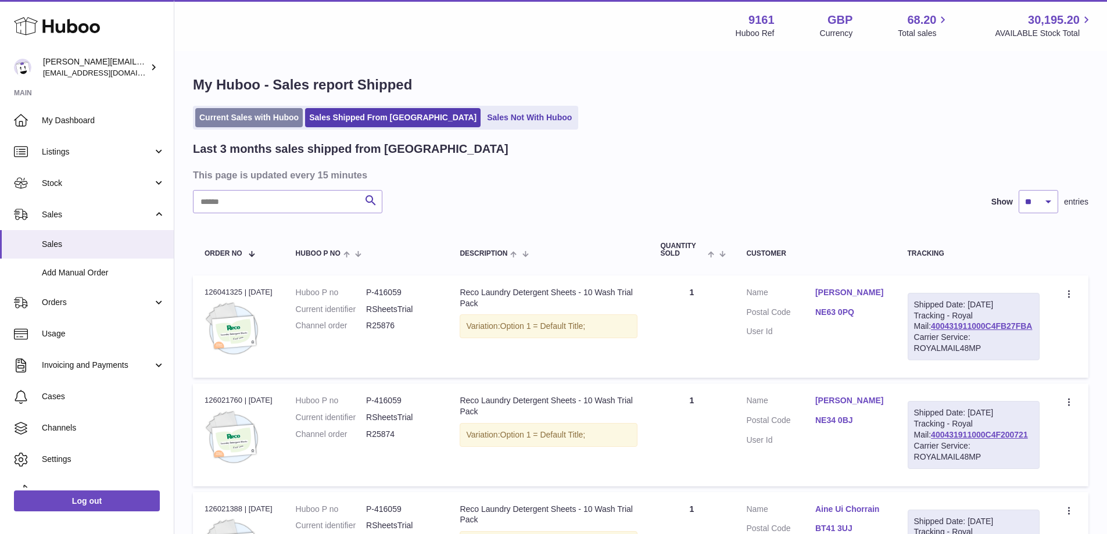
click at [262, 113] on link "Current Sales with Huboo" at bounding box center [249, 117] width 108 height 19
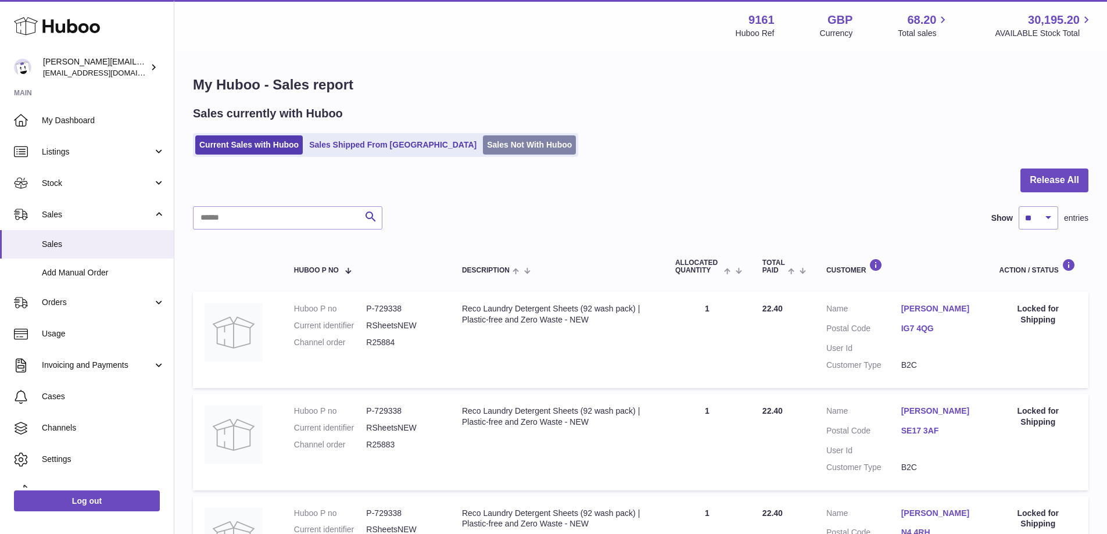
click at [506, 148] on link "Sales Not With Huboo" at bounding box center [529, 144] width 93 height 19
